Goal: Information Seeking & Learning: Learn about a topic

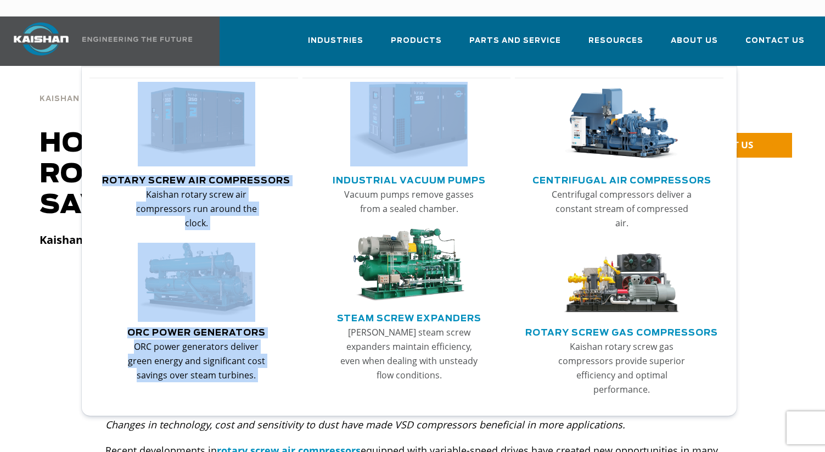
click at [416, 82] on ul "Rotary Screw Air Compressors Kaishan rotary screw air compressors run around th…" at bounding box center [409, 240] width 655 height 349
click at [417, 95] on img "Main menu" at bounding box center [409, 121] width 118 height 79
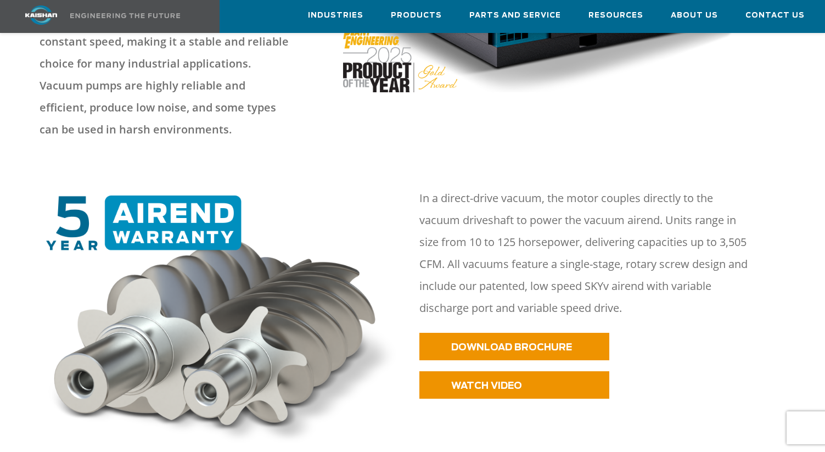
scroll to position [220, 0]
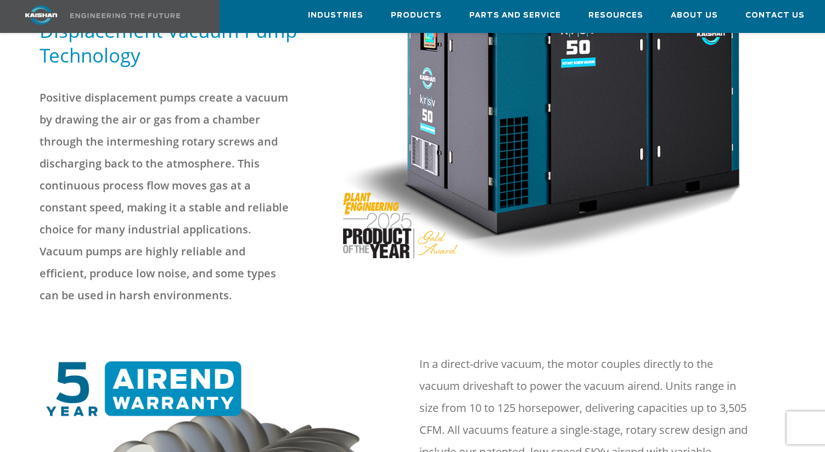
click at [379, 219] on img at bounding box center [542, 125] width 399 height 265
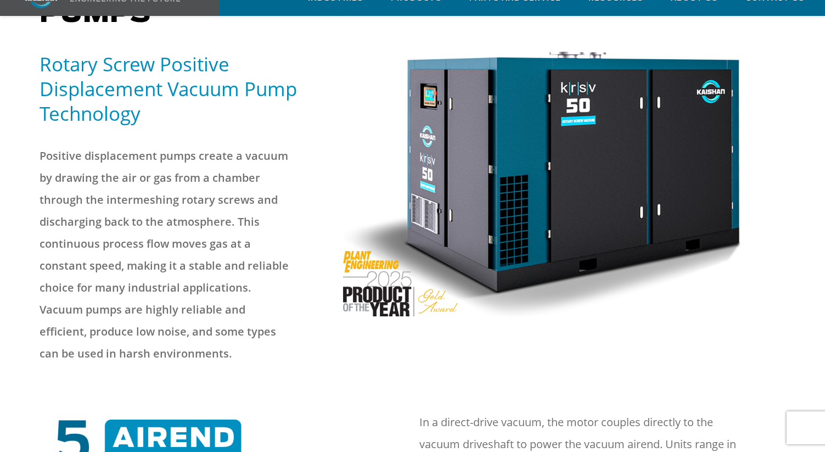
scroll to position [165, 0]
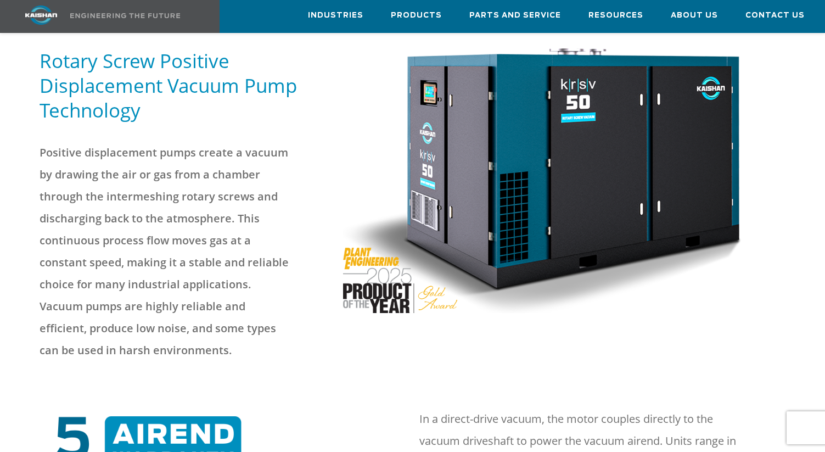
click at [540, 198] on img at bounding box center [542, 180] width 399 height 265
